Goal: Task Accomplishment & Management: Manage account settings

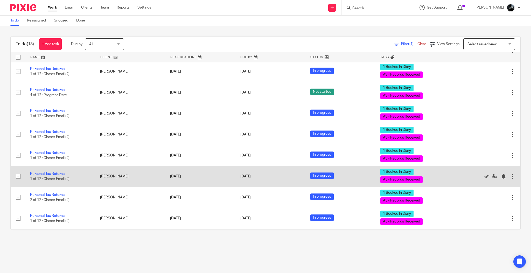
scroll to position [106, 0]
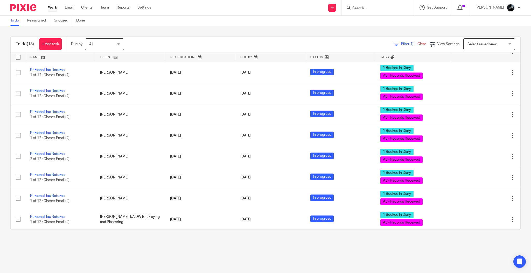
click at [394, 7] on input "Search" at bounding box center [375, 8] width 47 height 5
click at [391, 8] on input "Search" at bounding box center [375, 8] width 47 height 5
type input "innova"
click button "submit" at bounding box center [0, 0] width 0 height 0
click at [390, 14] on div "Innova te 3sixty Ltd" at bounding box center [382, 20] width 73 height 16
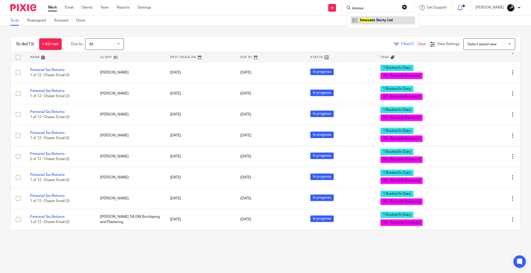
click at [395, 19] on link at bounding box center [383, 20] width 64 height 8
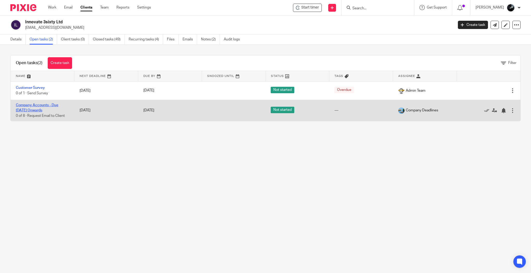
click at [48, 106] on link "Company Accounts - Due [DATE] Onwards" at bounding box center [37, 107] width 42 height 9
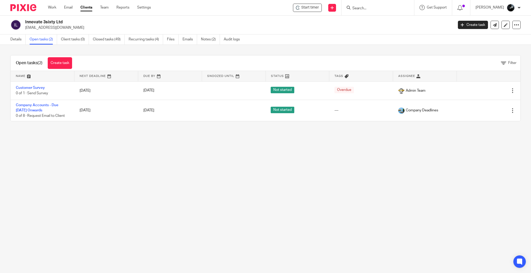
click at [385, 10] on input "Search" at bounding box center [375, 8] width 47 height 5
type input "eatopn"
click at [391, 16] on link at bounding box center [403, 22] width 104 height 12
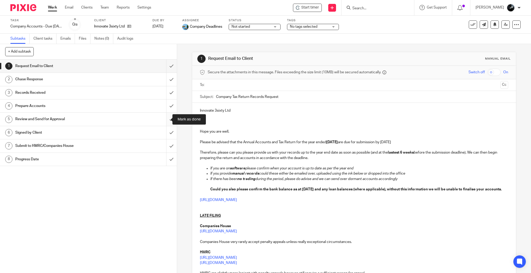
click at [168, 120] on input "submit" at bounding box center [88, 119] width 177 height 13
click at [164, 105] on input "submit" at bounding box center [88, 105] width 177 height 13
click at [163, 94] on input "submit" at bounding box center [88, 92] width 177 height 13
click at [163, 83] on input "submit" at bounding box center [88, 79] width 177 height 13
click at [166, 65] on input "submit" at bounding box center [88, 66] width 177 height 13
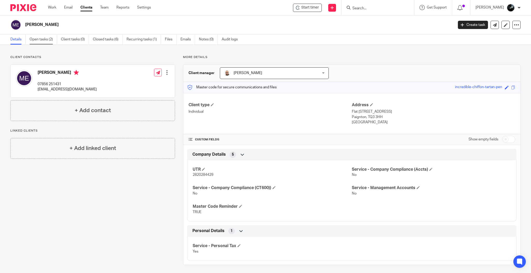
click at [47, 40] on link "Open tasks (2)" at bounding box center [43, 39] width 27 height 10
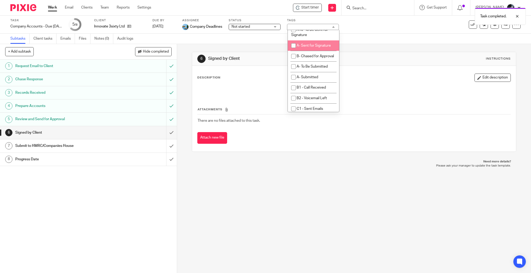
scroll to position [311, 0]
click at [321, 41] on li "A- Sent for Signature" at bounding box center [313, 35] width 51 height 11
checkbox input "true"
drag, startPoint x: 407, startPoint y: 33, endPoint x: 419, endPoint y: 31, distance: 12.8
click at [407, 33] on div "Task Company Accounts - Due 1st May 2023 Onwards Save Company Accounts - Due 1s…" at bounding box center [265, 25] width 531 height 18
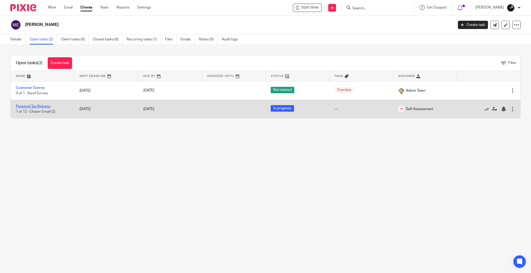
click at [43, 106] on link "Personal Tax Returns" at bounding box center [33, 107] width 34 height 4
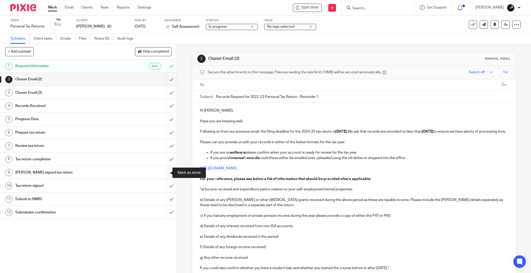
click at [160, 169] on input "submit" at bounding box center [88, 172] width 177 height 13
click at [159, 159] on input "submit" at bounding box center [88, 159] width 177 height 13
click at [163, 147] on input "submit" at bounding box center [88, 145] width 177 height 13
click at [166, 132] on input "submit" at bounding box center [88, 132] width 177 height 13
click at [164, 119] on input "submit" at bounding box center [88, 119] width 177 height 13
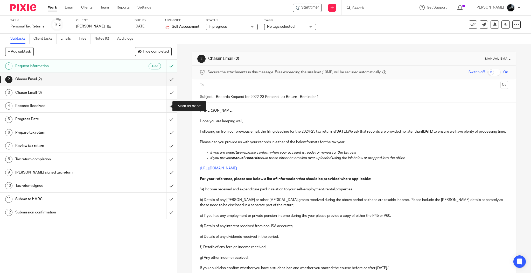
click at [164, 107] on input "submit" at bounding box center [88, 105] width 177 height 13
click at [165, 91] on input "submit" at bounding box center [88, 92] width 177 height 13
click at [166, 80] on input "submit" at bounding box center [88, 79] width 177 height 13
click at [304, 26] on span "No tags selected" at bounding box center [286, 26] width 39 height 5
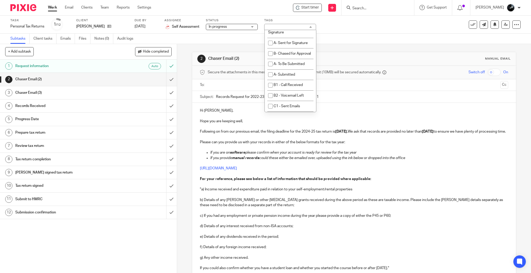
scroll to position [311, 0]
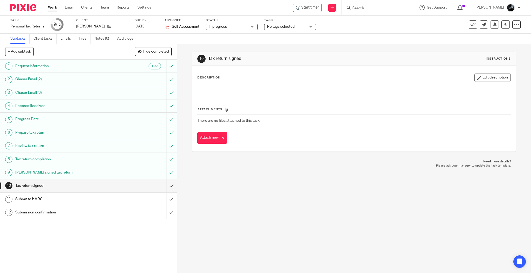
click at [302, 27] on span "No tags selected" at bounding box center [286, 26] width 39 height 5
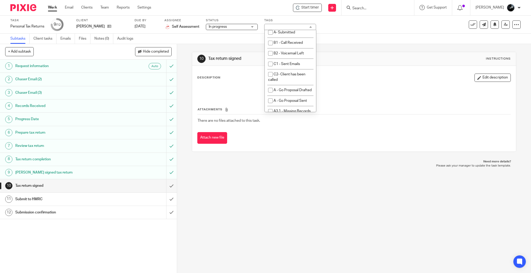
scroll to position [311, 0]
click at [294, 41] on li "A- Sent for Signature" at bounding box center [289, 35] width 51 height 11
checkbox input "true"
click at [353, 44] on div "10 Tax return signed Instructions Description Edit description Attachments Ther…" at bounding box center [354, 102] width 324 height 116
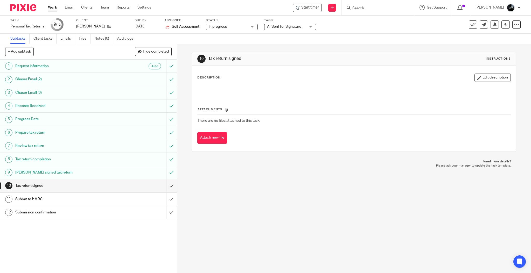
click at [17, 7] on img at bounding box center [23, 7] width 26 height 7
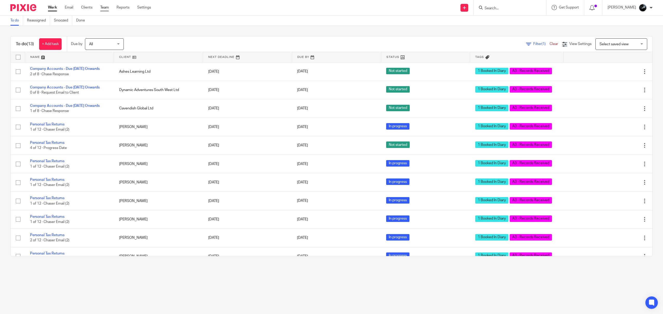
click at [101, 6] on link "Team" at bounding box center [104, 7] width 9 height 5
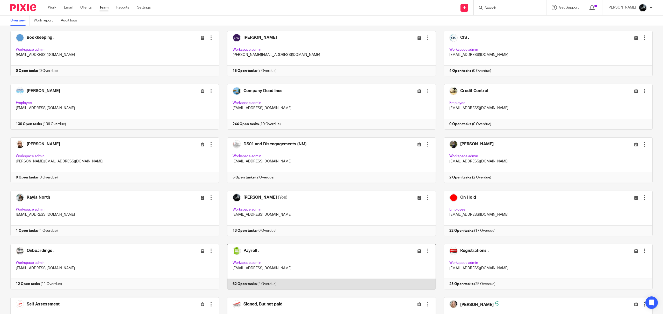
scroll to position [104, 0]
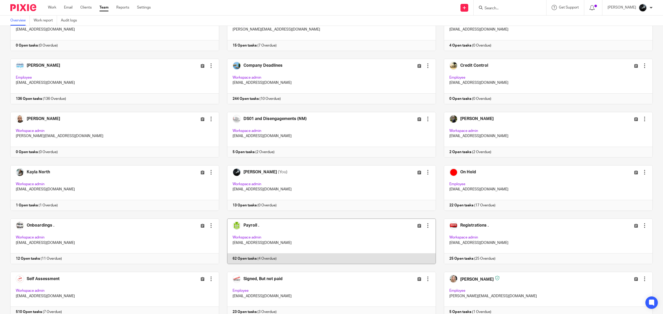
click at [246, 228] on link at bounding box center [327, 242] width 217 height 46
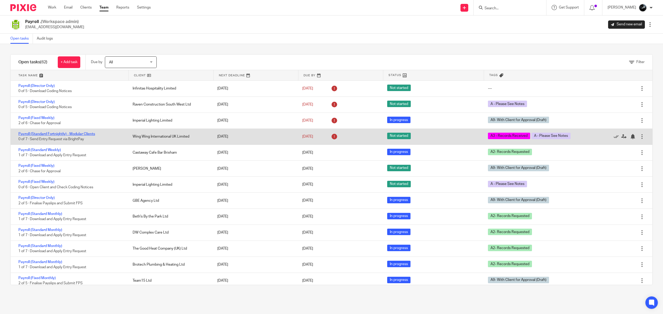
click at [75, 133] on link "Payroll (Standard Fortnightly) - Modular Clients" at bounding box center [56, 134] width 77 height 4
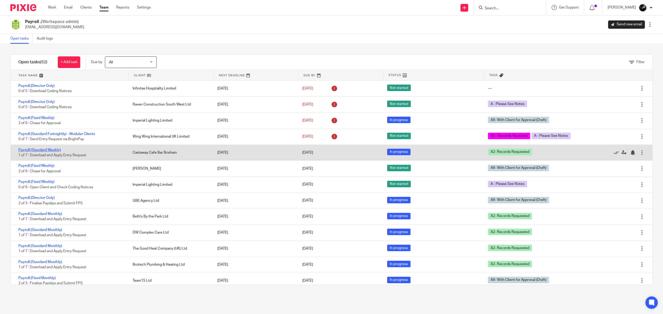
click at [49, 152] on link "Payroll (Standard Weekly)" at bounding box center [39, 150] width 42 height 4
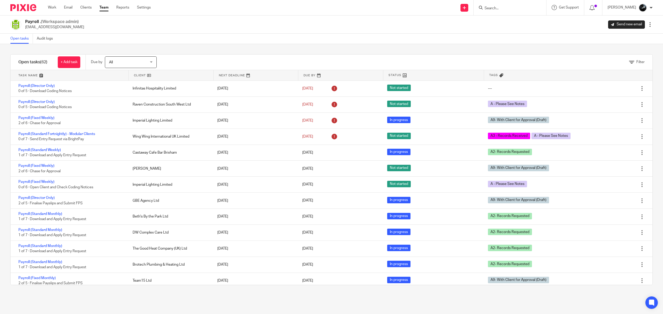
click at [23, 7] on img at bounding box center [23, 7] width 26 height 7
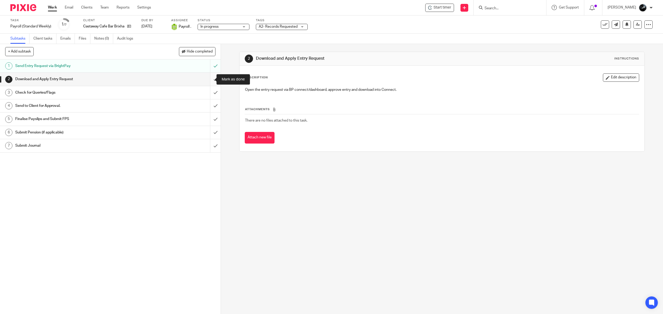
click at [210, 81] on input "submit" at bounding box center [110, 79] width 221 height 13
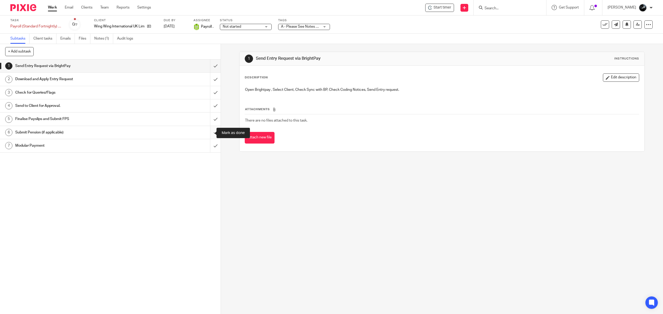
click at [211, 132] on input "submit" at bounding box center [110, 132] width 221 height 13
click at [210, 121] on input "submit" at bounding box center [110, 119] width 221 height 13
click at [209, 105] on input "submit" at bounding box center [110, 105] width 221 height 13
click at [209, 91] on input "submit" at bounding box center [110, 92] width 221 height 13
click at [211, 79] on input "submit" at bounding box center [110, 79] width 221 height 13
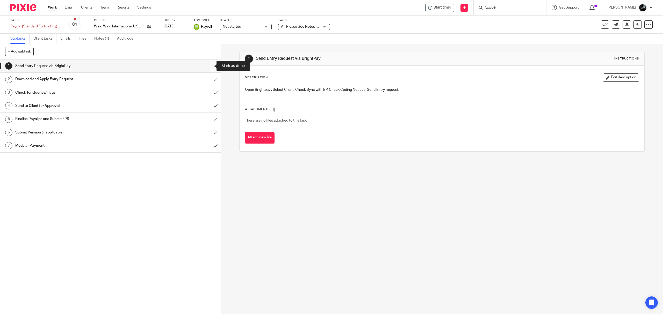
click at [207, 66] on input "submit" at bounding box center [110, 66] width 221 height 13
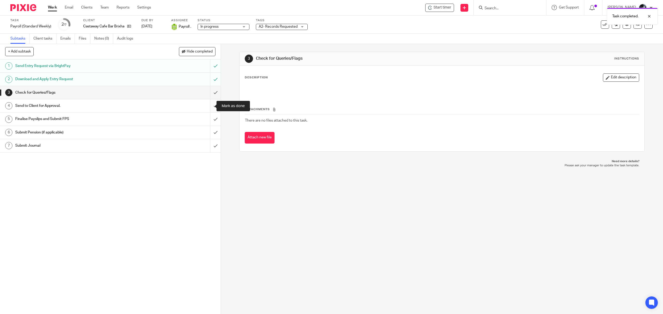
click at [205, 107] on input "submit" at bounding box center [110, 105] width 221 height 13
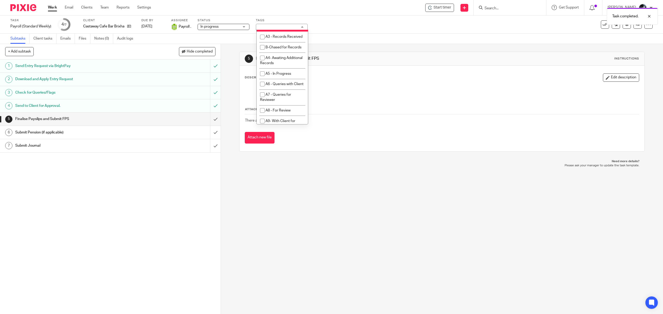
scroll to position [207, 0]
click at [287, 18] on li "A2- Records Requested" at bounding box center [282, 12] width 51 height 11
checkbox input "false"
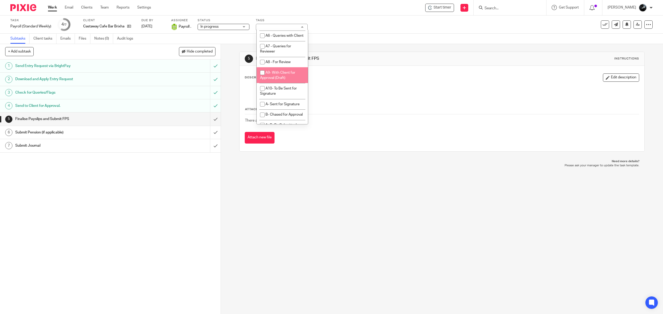
click at [284, 80] on span "A9- With Client for Approval (Draft)" at bounding box center [277, 75] width 35 height 9
checkbox input "true"
click at [303, 163] on p "Need more details?" at bounding box center [442, 162] width 395 height 4
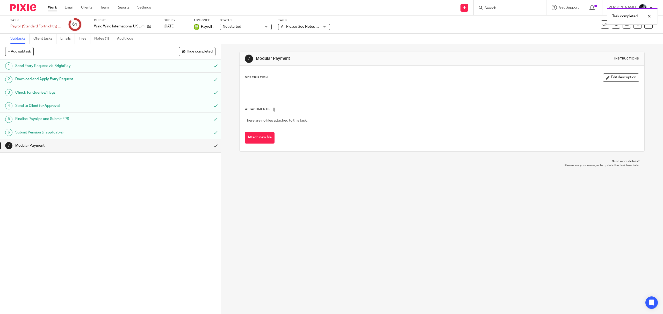
click at [312, 26] on span "A - Please See Notes + 1" at bounding box center [301, 27] width 40 height 4
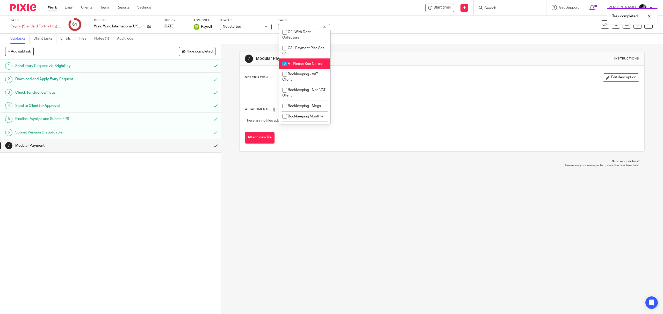
click at [301, 63] on span "A - Please See Notes" at bounding box center [305, 64] width 34 height 4
checkbox input "false"
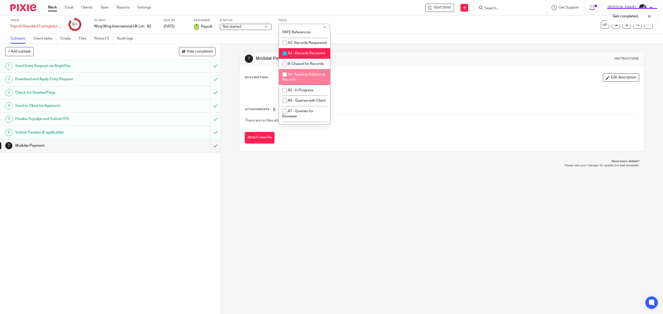
scroll to position [207, 0]
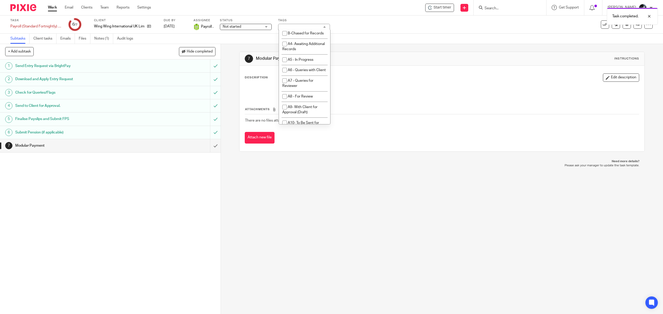
click at [299, 25] on span "A3 - Records Received" at bounding box center [306, 23] width 37 height 4
checkbox input "false"
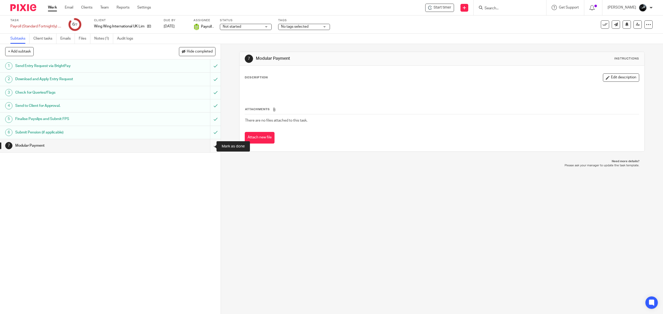
click at [208, 140] on input "submit" at bounding box center [110, 145] width 221 height 13
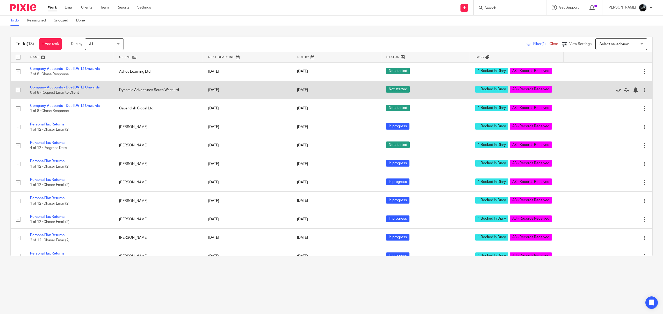
click at [84, 89] on link "Company Accounts - Due [DATE] Onwards" at bounding box center [65, 88] width 70 height 4
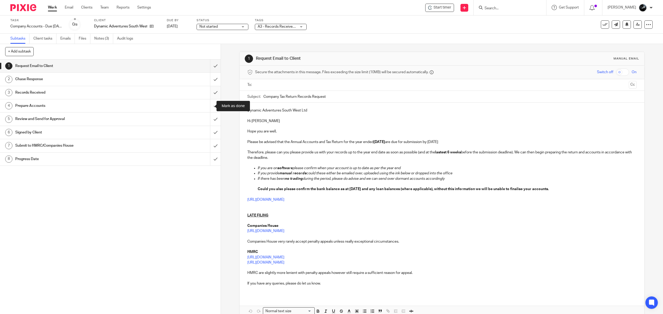
drag, startPoint x: 206, startPoint y: 104, endPoint x: 208, endPoint y: 98, distance: 5.8
click at [207, 104] on input "submit" at bounding box center [110, 105] width 221 height 13
click at [209, 91] on input "submit" at bounding box center [110, 92] width 221 height 13
click at [209, 84] on input "submit" at bounding box center [110, 79] width 221 height 13
click at [209, 67] on input "submit" at bounding box center [110, 66] width 221 height 13
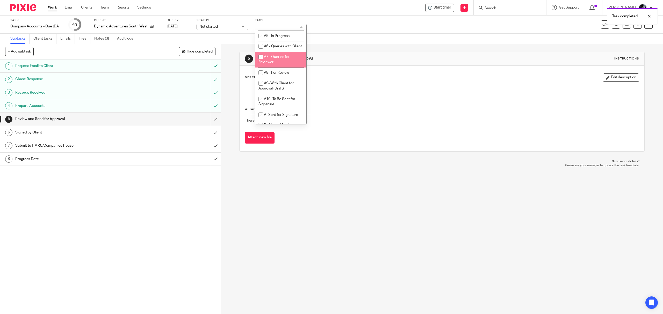
scroll to position [242, 0]
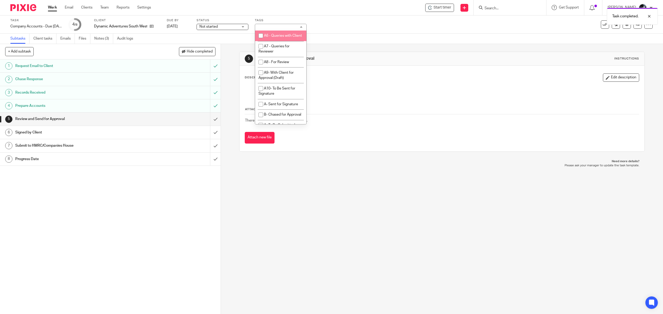
click at [283, 41] on li "A6 - Queries with Client" at bounding box center [280, 36] width 51 height 11
checkbox input "true"
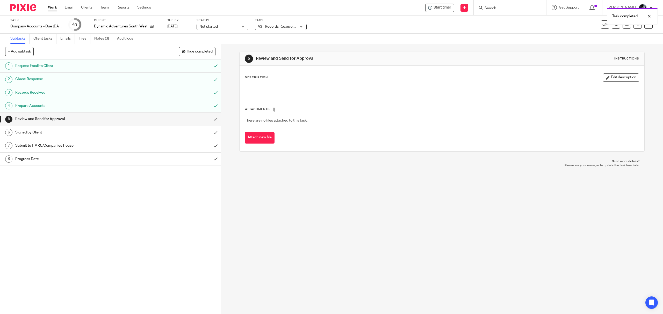
drag, startPoint x: 302, startPoint y: 195, endPoint x: 301, endPoint y: 188, distance: 7.6
click at [303, 194] on div "5 Review and Send for Approval Instructions Description Edit description Attach…" at bounding box center [442, 179] width 442 height 270
click at [107, 38] on link "Notes (3)" at bounding box center [103, 39] width 19 height 10
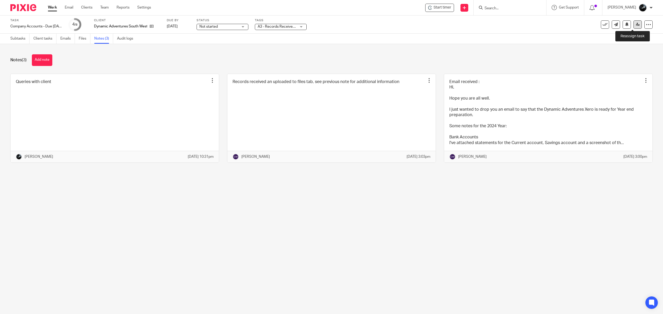
click at [635, 23] on link at bounding box center [638, 24] width 8 height 8
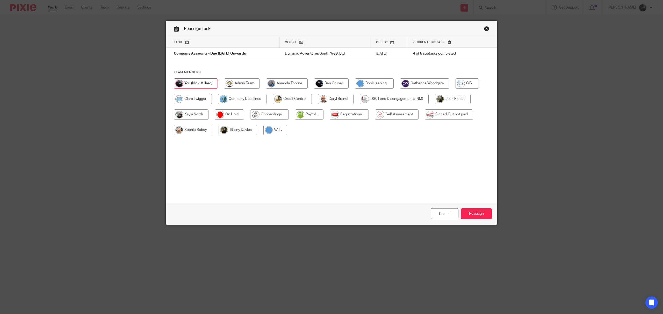
click at [241, 100] on input "radio" at bounding box center [242, 99] width 48 height 10
radio input "true"
click at [472, 217] on input "Reassign" at bounding box center [476, 214] width 31 height 11
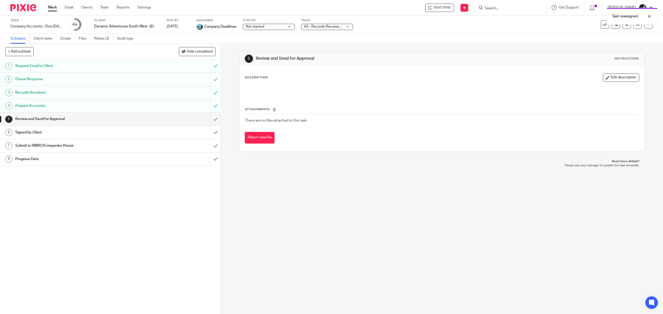
click at [30, 7] on img at bounding box center [23, 7] width 26 height 7
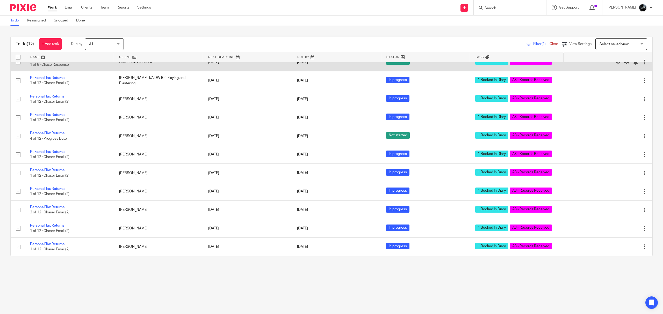
scroll to position [35, 0]
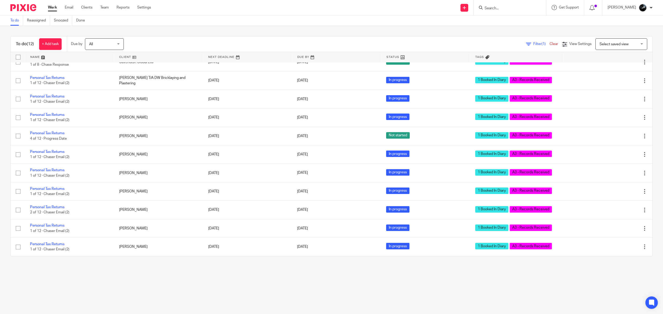
click at [613, 46] on span "Select saved view" at bounding box center [619, 44] width 38 height 11
click at [609, 76] on span "Standard view" at bounding box center [600, 76] width 23 height 4
